Goal: Navigation & Orientation: Find specific page/section

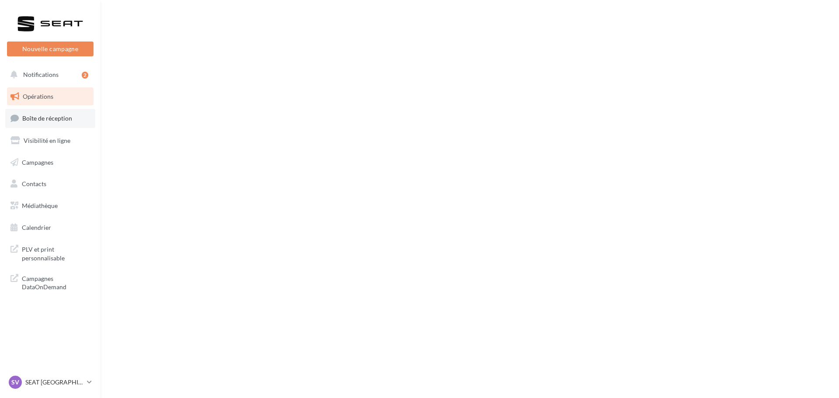
click at [68, 118] on span "Boîte de réception" at bounding box center [47, 117] width 50 height 7
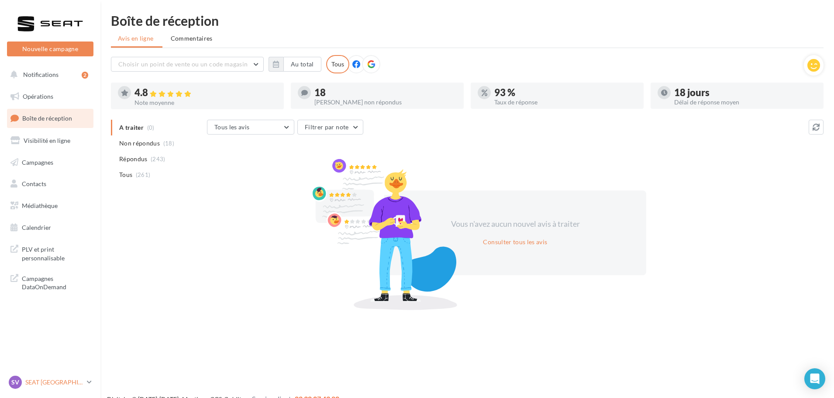
click at [52, 378] on p "SEAT [GEOGRAPHIC_DATA]" at bounding box center [54, 382] width 58 height 9
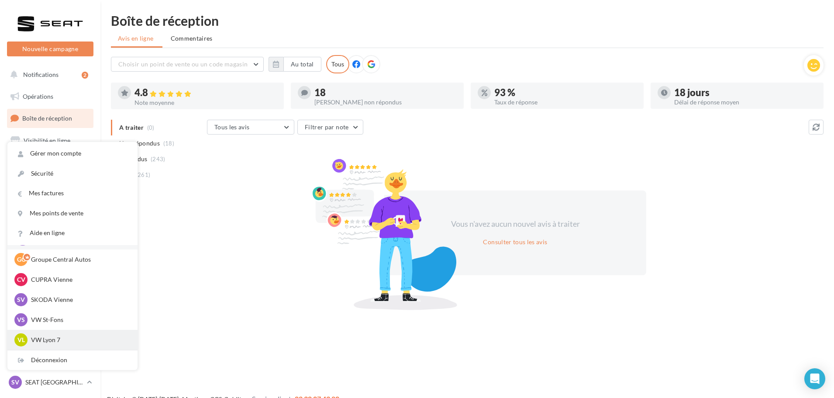
scroll to position [44, 0]
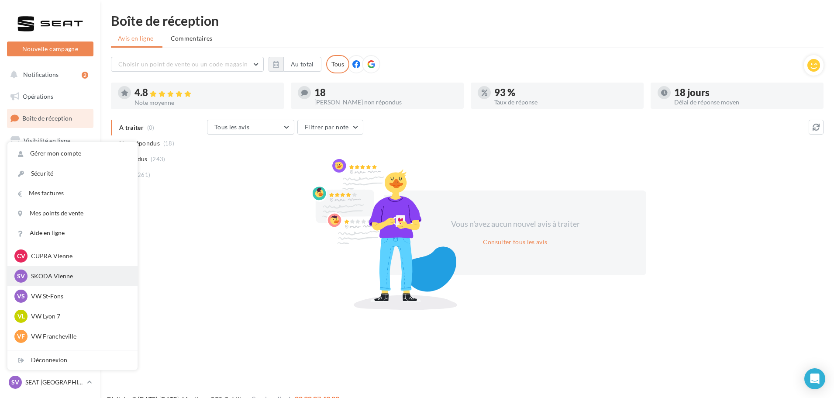
click at [71, 274] on p "SKODA Vienne" at bounding box center [79, 276] width 96 height 9
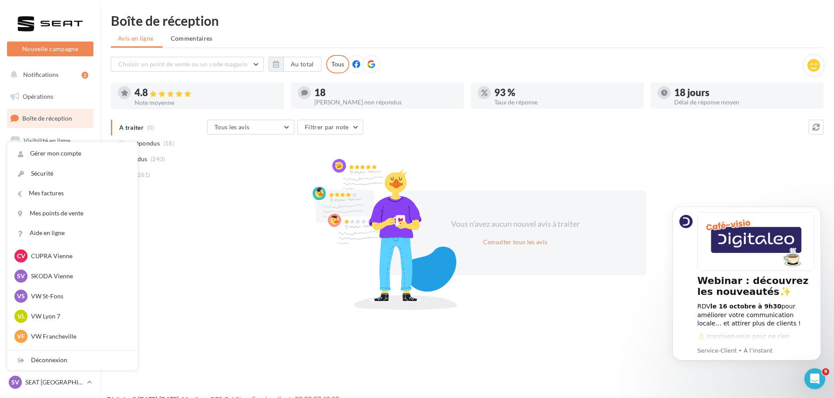
scroll to position [0, 0]
